Goal: Task Accomplishment & Management: Use online tool/utility

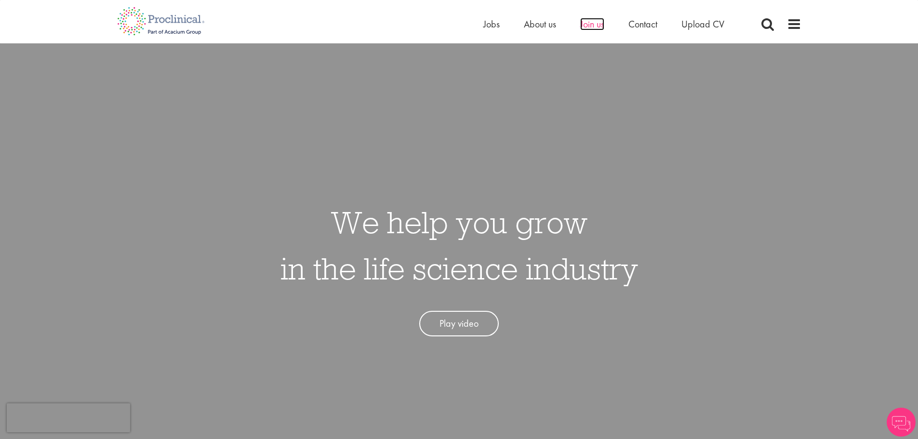
click at [599, 23] on span "Join us" at bounding box center [592, 24] width 24 height 13
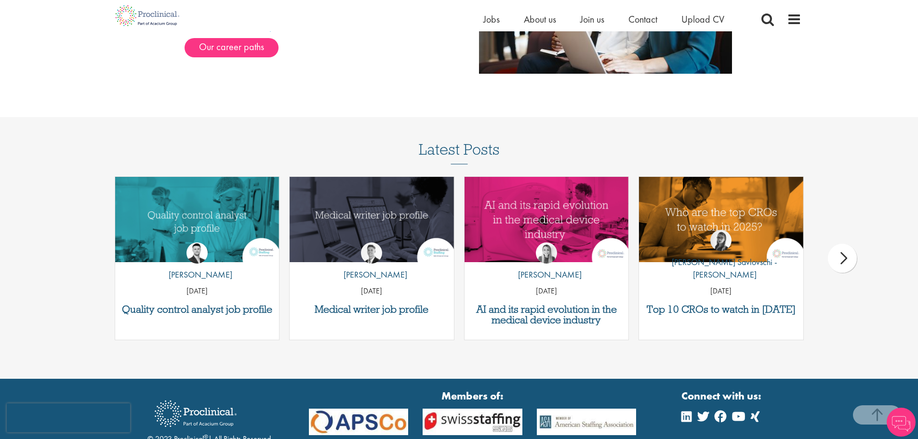
scroll to position [1171, 0]
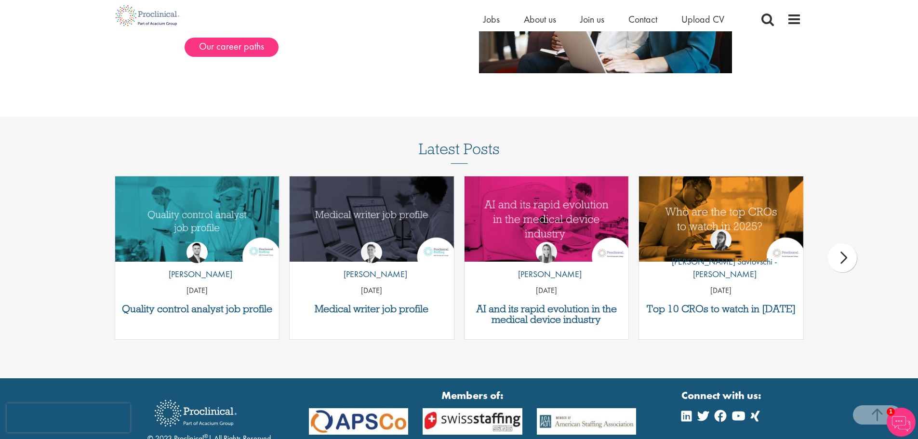
click at [845, 255] on div "next" at bounding box center [842, 257] width 29 height 29
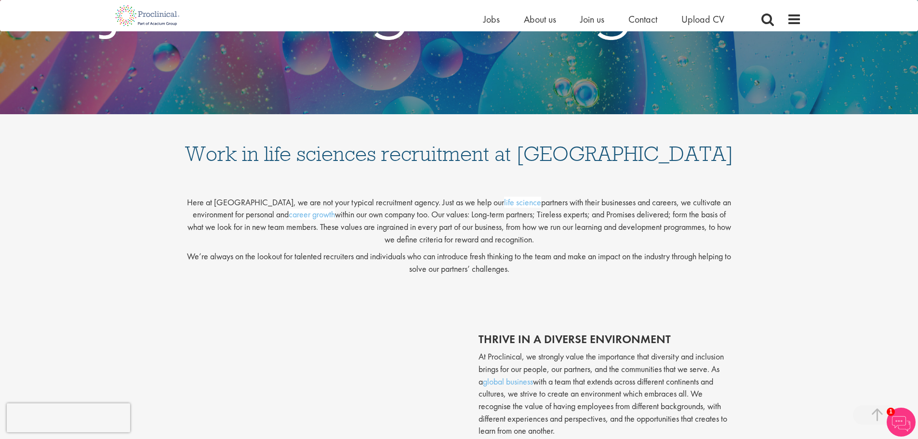
scroll to position [0, 0]
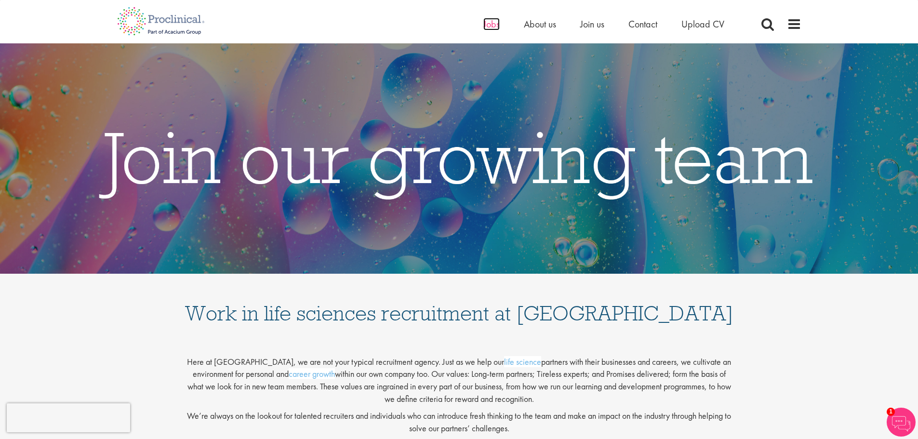
click at [494, 23] on span "Jobs" at bounding box center [491, 24] width 16 height 13
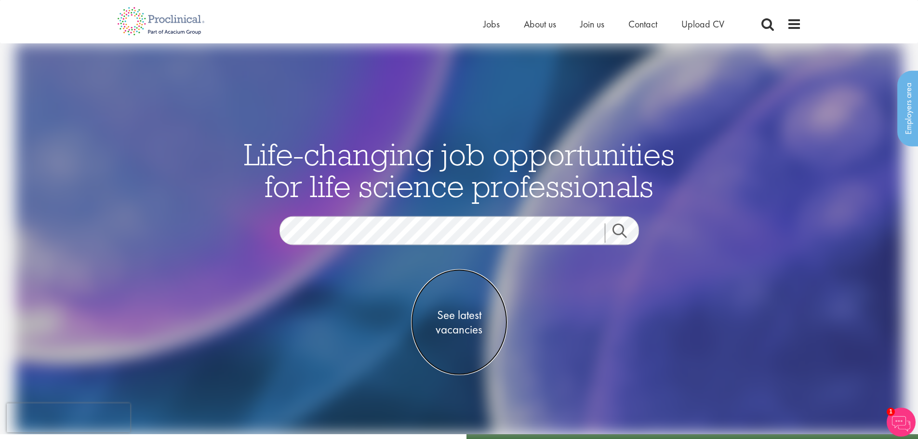
click at [466, 318] on span "See latest vacancies" at bounding box center [459, 322] width 96 height 29
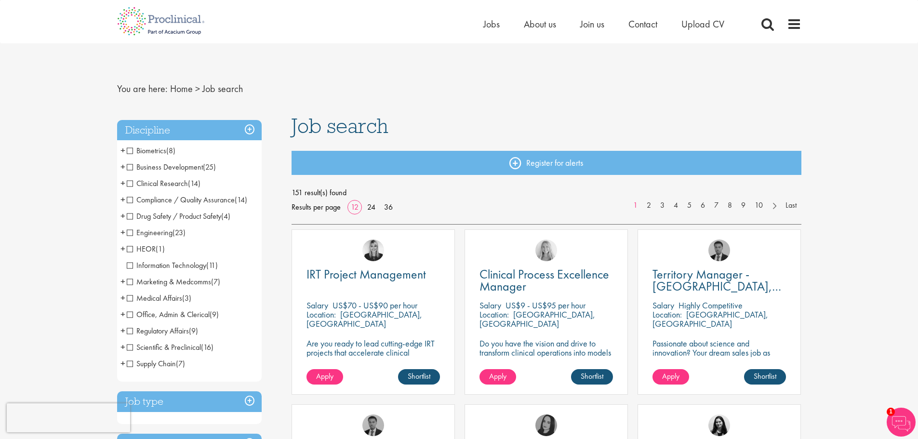
click at [127, 198] on span "Compliance / Quality Assurance" at bounding box center [181, 200] width 108 height 10
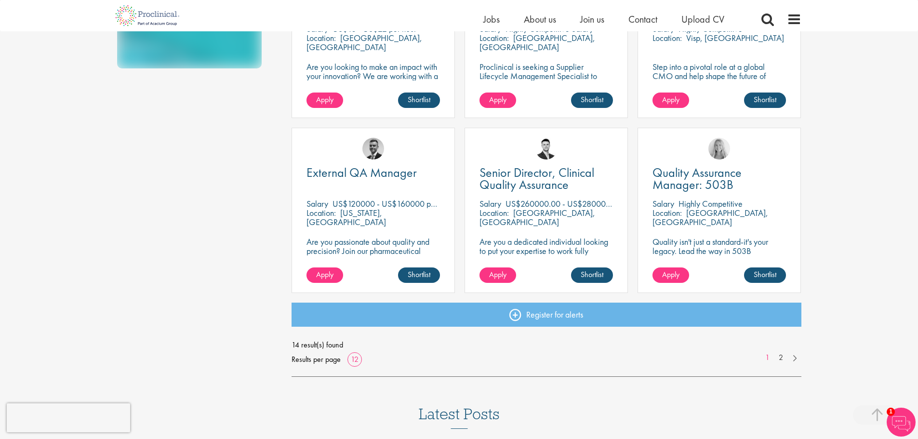
scroll to position [615, 0]
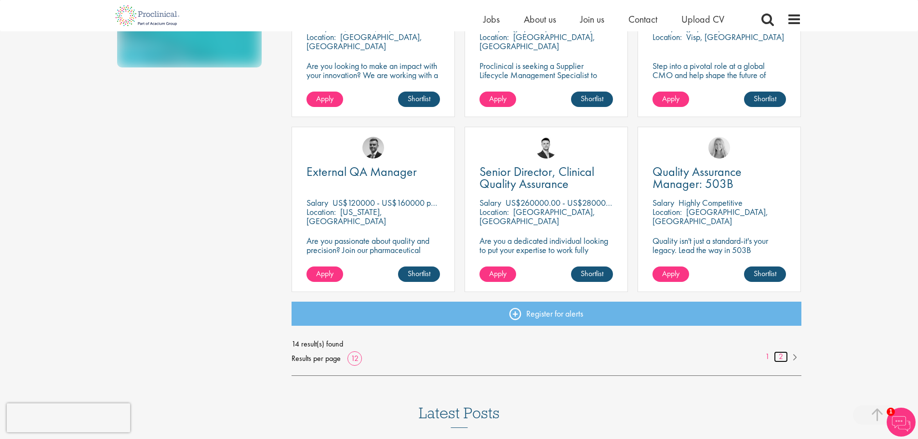
click at [778, 357] on link "2" at bounding box center [781, 356] width 14 height 11
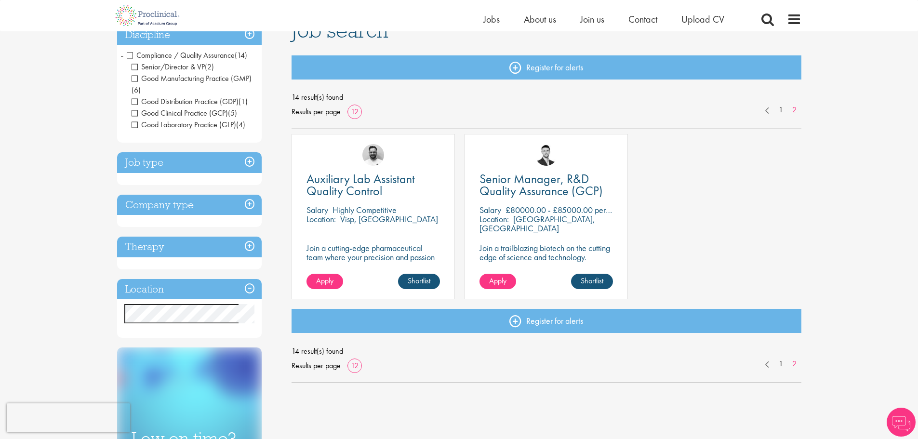
scroll to position [85, 0]
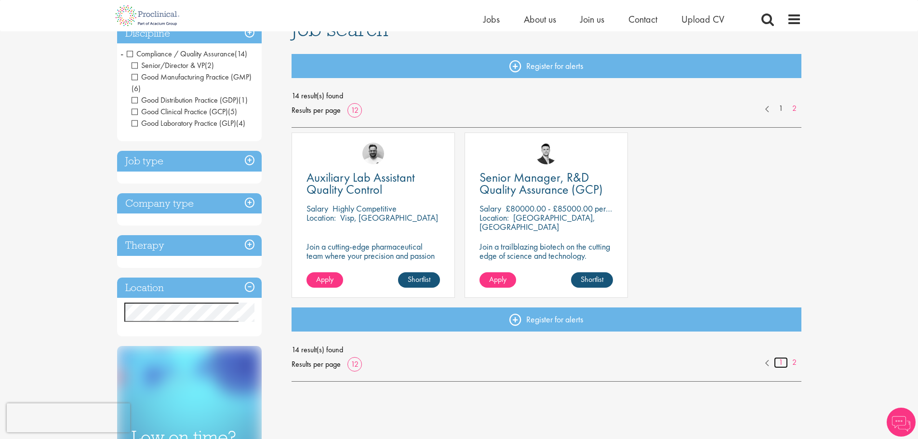
click at [780, 360] on link "1" at bounding box center [781, 362] width 14 height 11
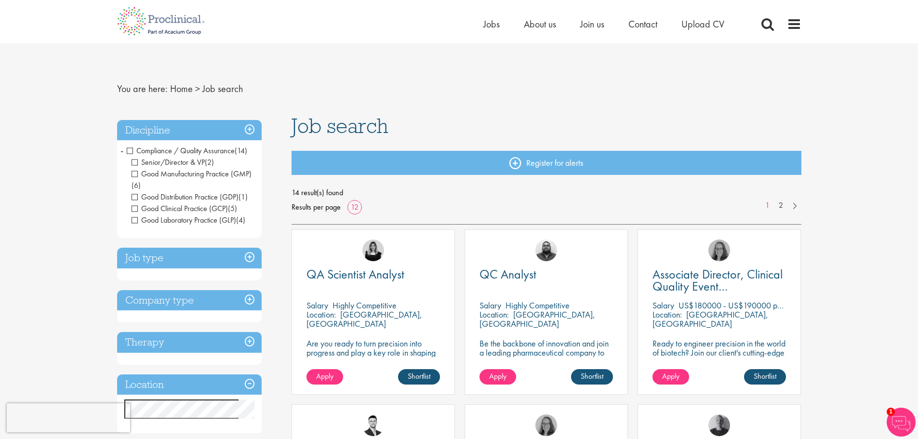
click at [134, 147] on span "Compliance / Quality Assurance" at bounding box center [181, 150] width 108 height 10
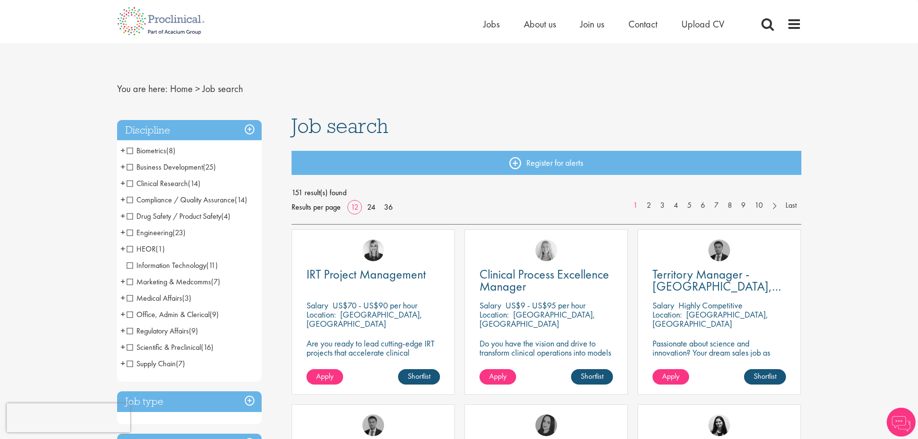
click at [155, 148] on span "Biometrics" at bounding box center [147, 150] width 40 height 10
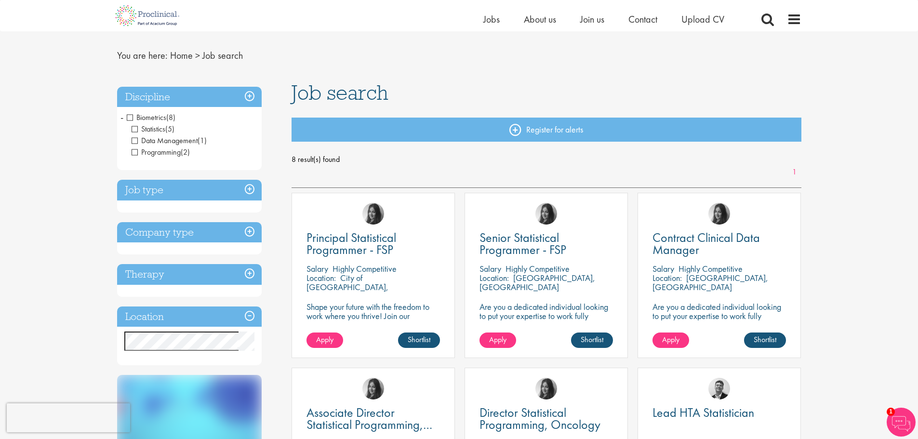
scroll to position [21, 0]
click at [495, 16] on span "Jobs" at bounding box center [491, 19] width 16 height 13
